Goal: Download file/media

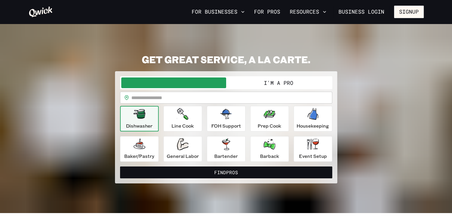
click at [269, 84] on button "I'm a Pro" at bounding box center [278, 83] width 105 height 11
click at [270, 11] on link "For Pros" at bounding box center [267, 12] width 31 height 10
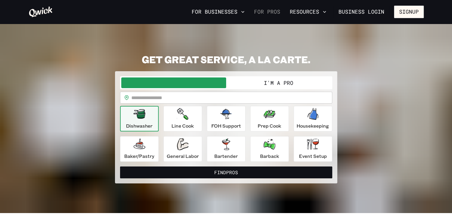
click at [270, 11] on link "For Pros" at bounding box center [267, 12] width 31 height 10
click at [270, 12] on link "For Pros" at bounding box center [267, 12] width 31 height 10
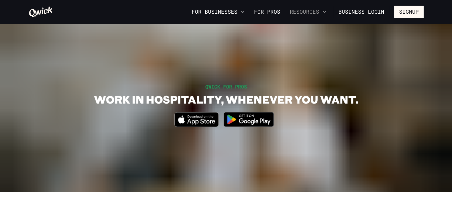
click at [320, 13] on button "Resources" at bounding box center [307, 12] width 41 height 10
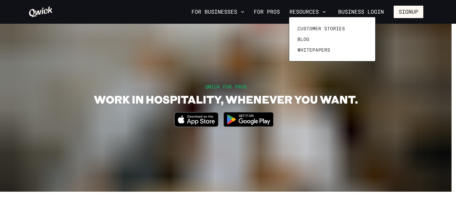
click at [265, 88] on div at bounding box center [228, 109] width 456 height 219
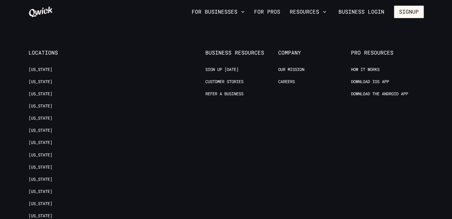
scroll to position [1169, 0]
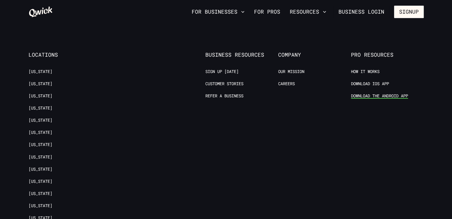
click at [378, 93] on link "Download the Android App" at bounding box center [379, 96] width 57 height 6
